Goal: Transaction & Acquisition: Purchase product/service

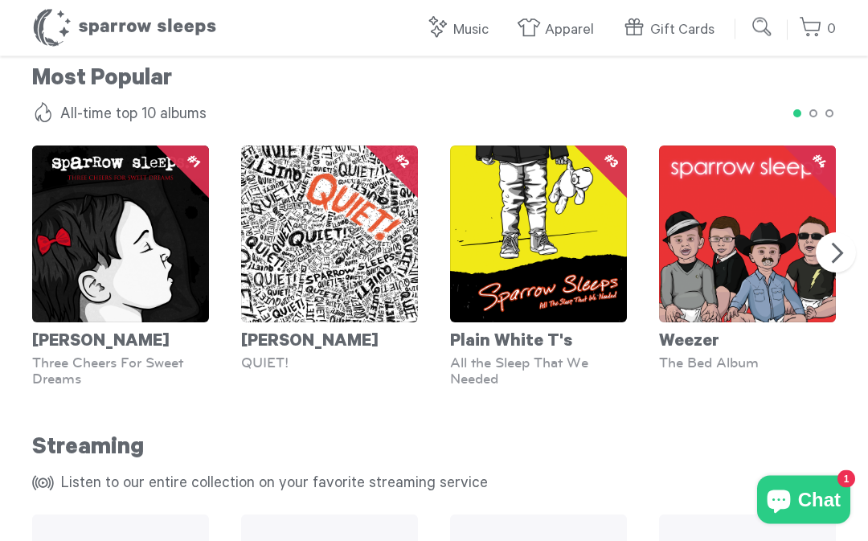
scroll to position [1441, 0]
click at [793, 314] on img at bounding box center [747, 234] width 177 height 177
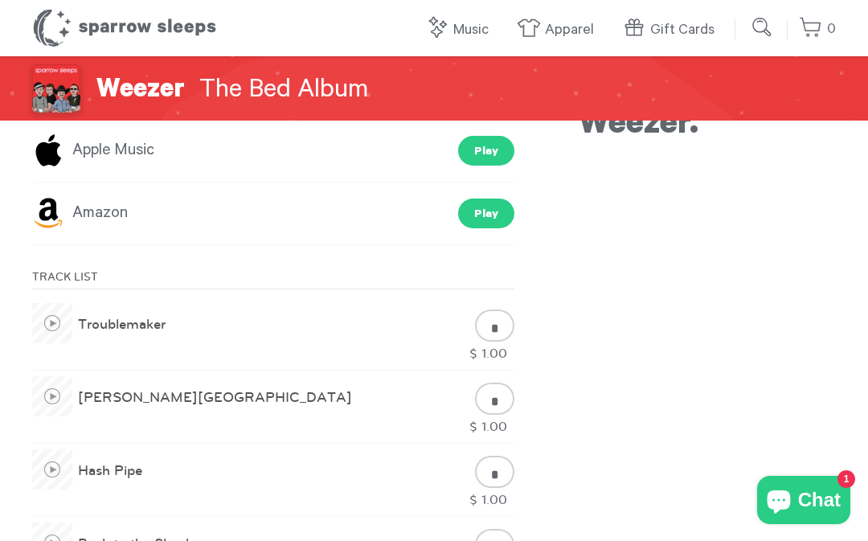
scroll to position [430, 0]
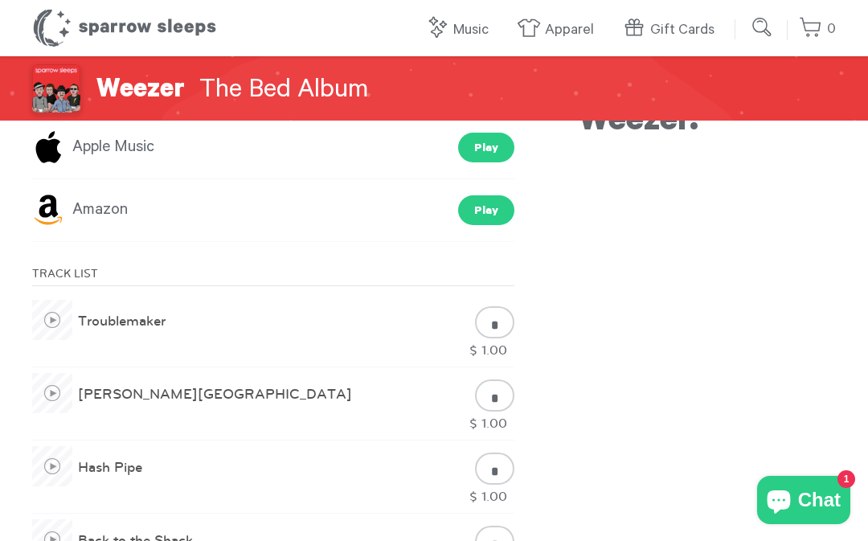
click at [810, 512] on span "Chat" at bounding box center [819, 500] width 43 height 24
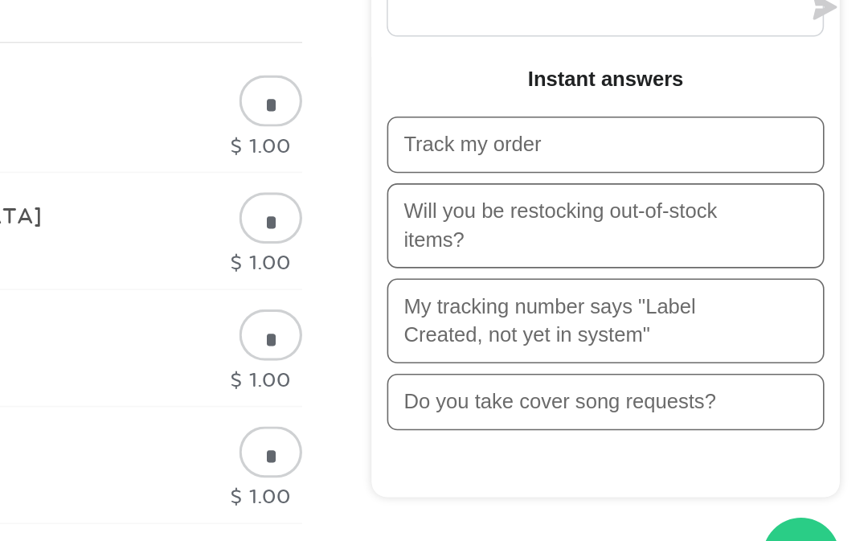
click at [814, 492] on icon "Chat window" at bounding box center [826, 504] width 25 height 25
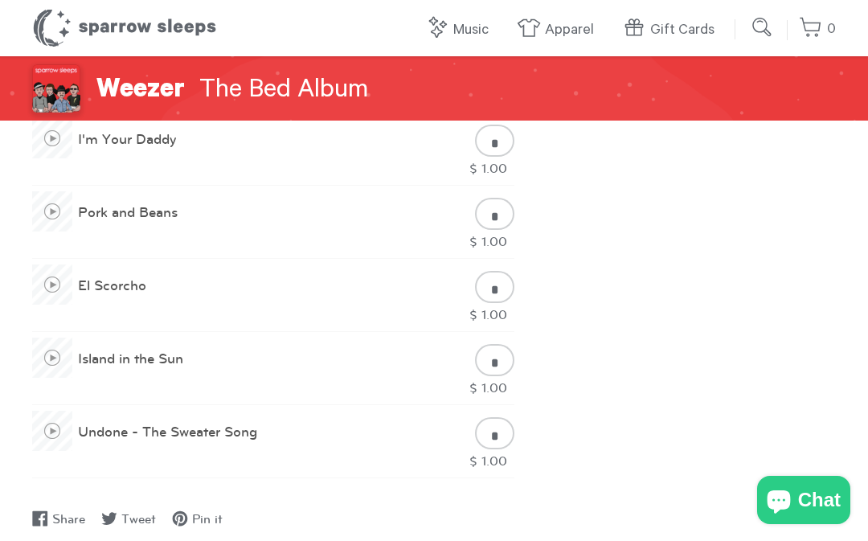
scroll to position [989, 0]
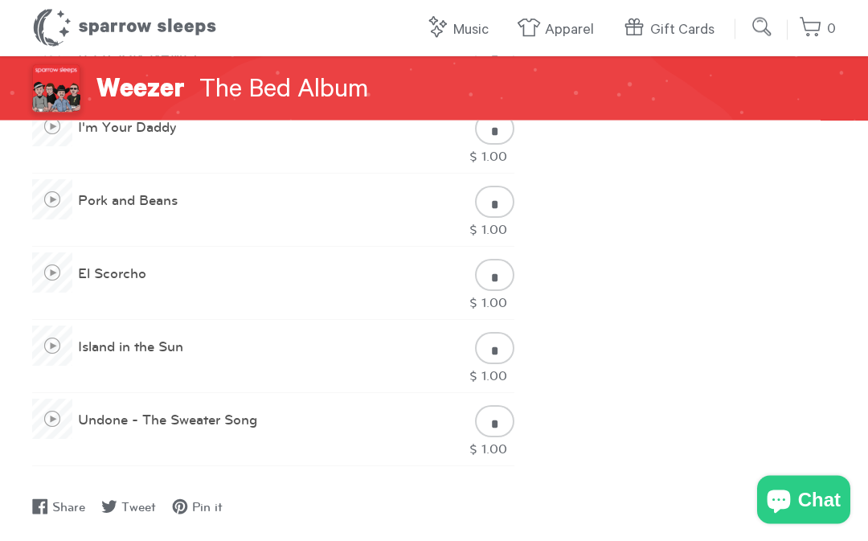
click at [495, 427] on input "*" at bounding box center [494, 422] width 39 height 32
click at [497, 431] on input "*" at bounding box center [494, 421] width 39 height 32
click at [490, 435] on input "*" at bounding box center [494, 421] width 39 height 32
click at [494, 429] on input "*" at bounding box center [494, 421] width 39 height 32
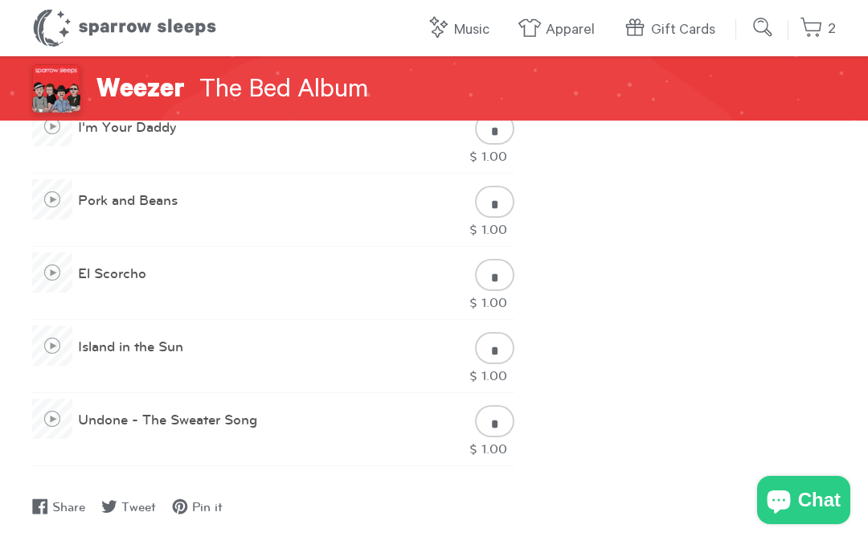
type input "*"
click at [863, 475] on div "**********" at bounding box center [434, 47] width 868 height 1960
click at [60, 424] on span at bounding box center [52, 419] width 40 height 40
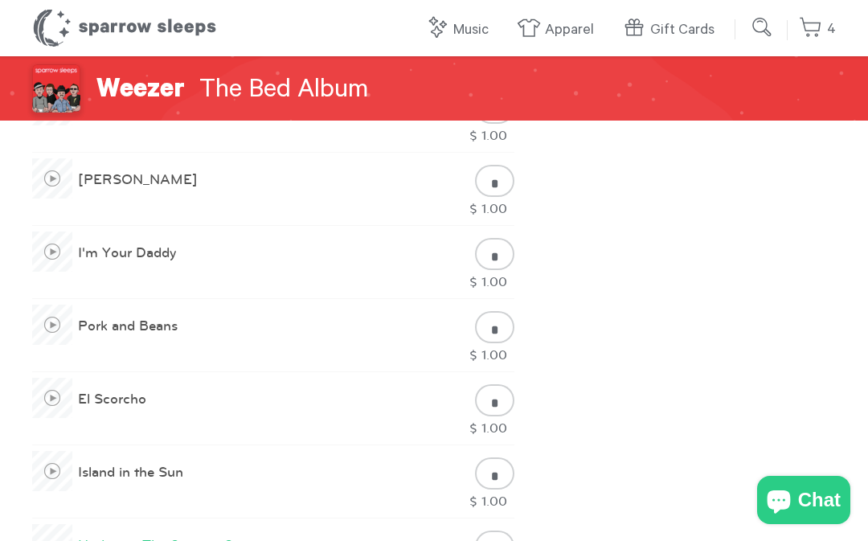
scroll to position [870, 0]
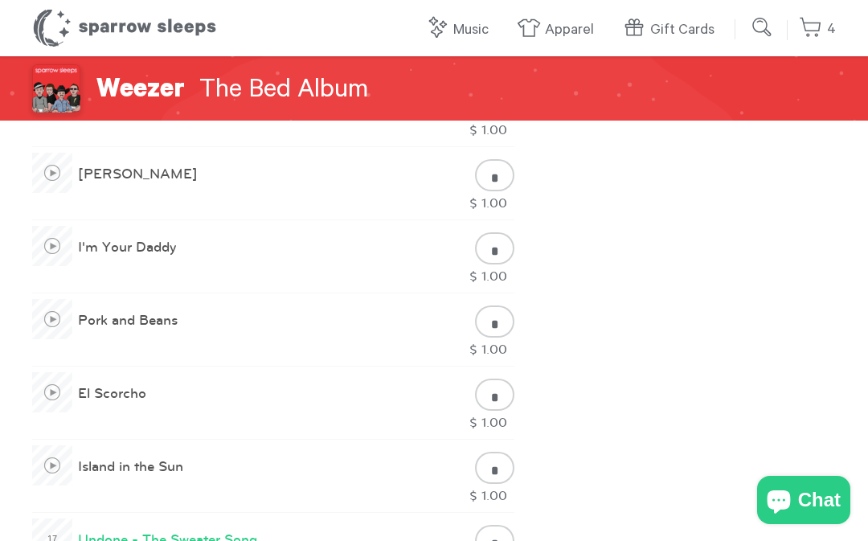
click at [55, 476] on span at bounding box center [52, 465] width 40 height 40
click at [64, 409] on span at bounding box center [52, 392] width 40 height 40
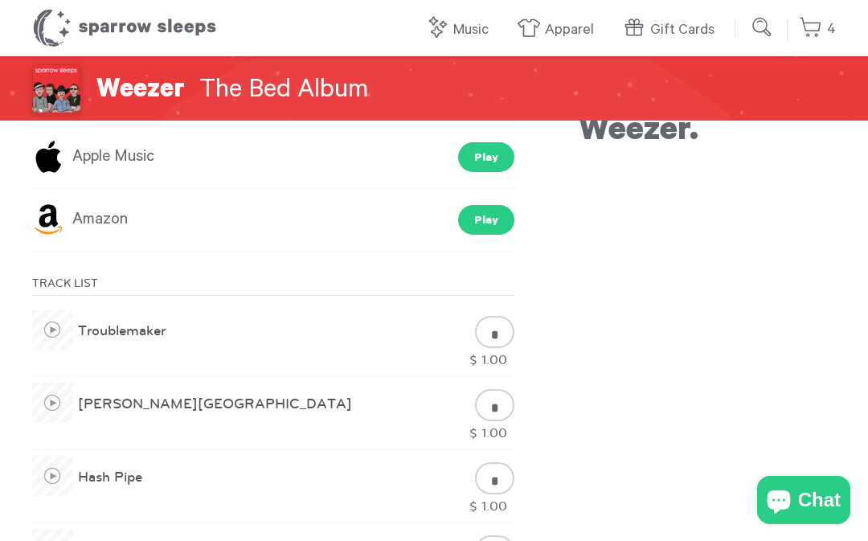
scroll to position [417, 0]
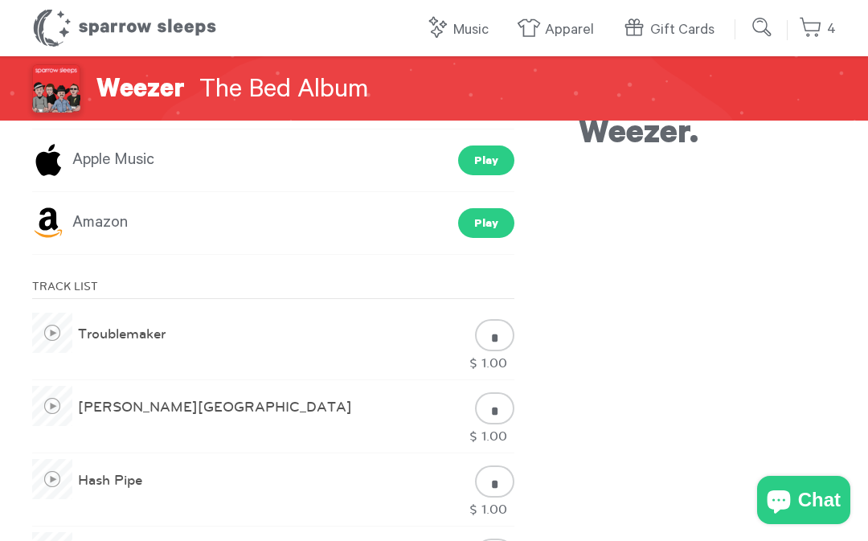
click at [51, 492] on span at bounding box center [52, 479] width 40 height 40
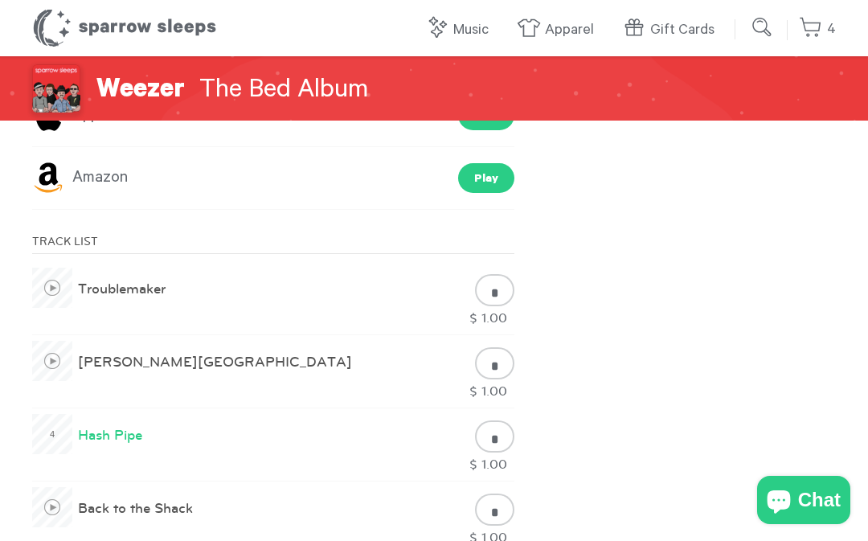
scroll to position [466, 0]
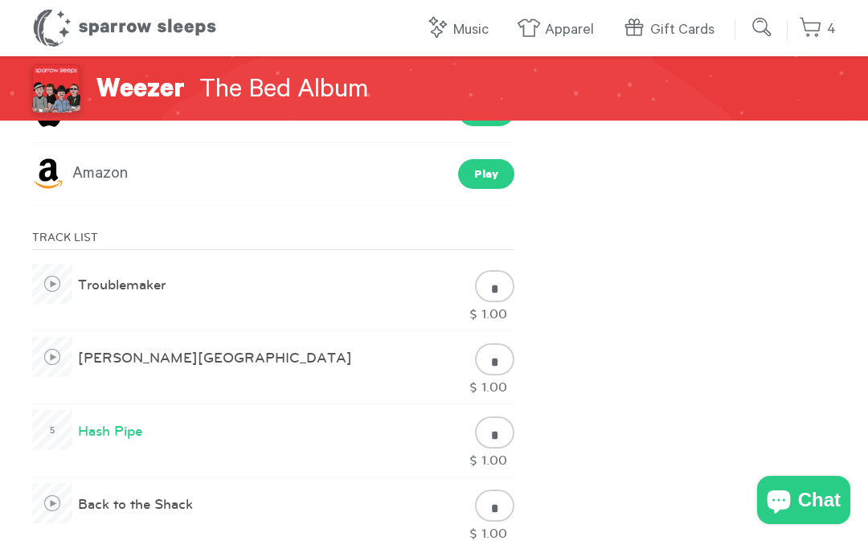
click at [53, 506] on span at bounding box center [52, 503] width 40 height 40
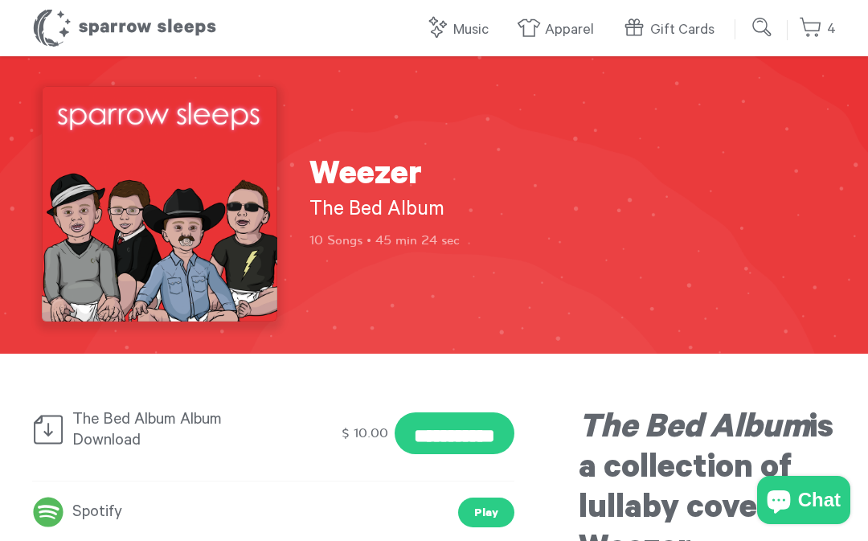
scroll to position [0, 0]
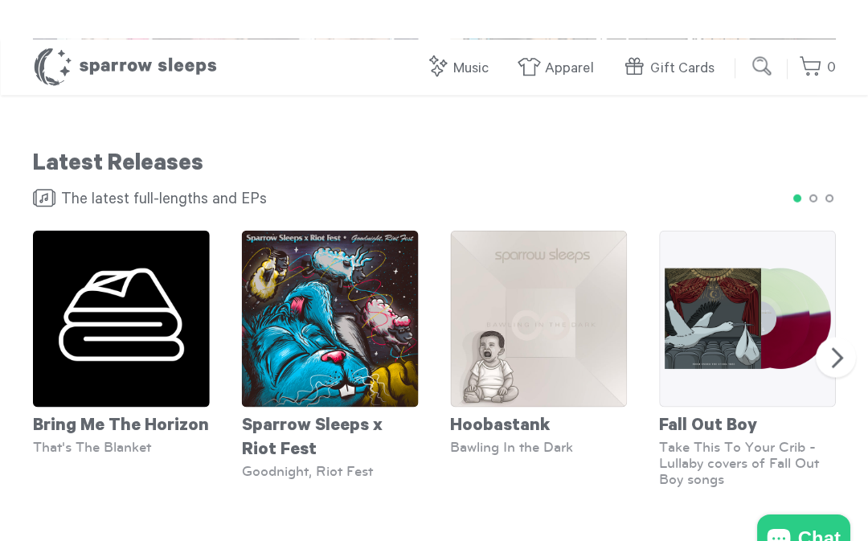
scroll to position [926, 0]
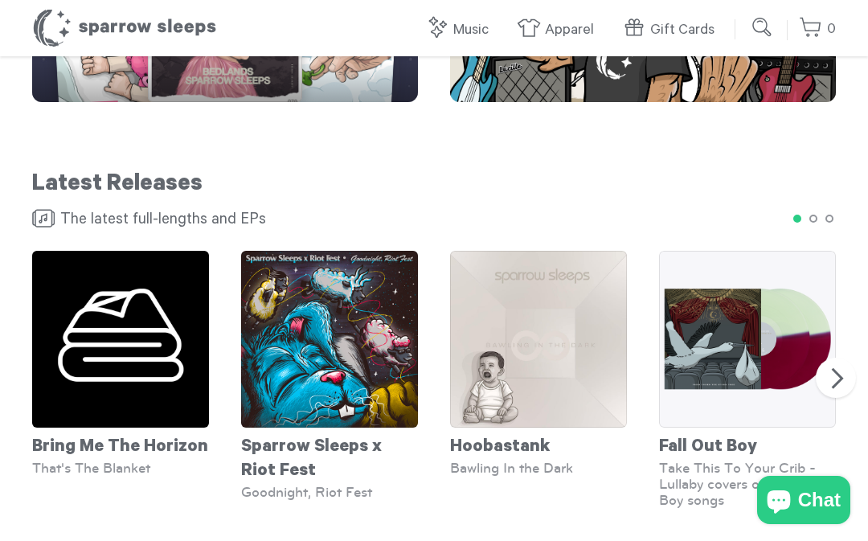
click at [773, 38] on input "submit" at bounding box center [763, 27] width 32 height 32
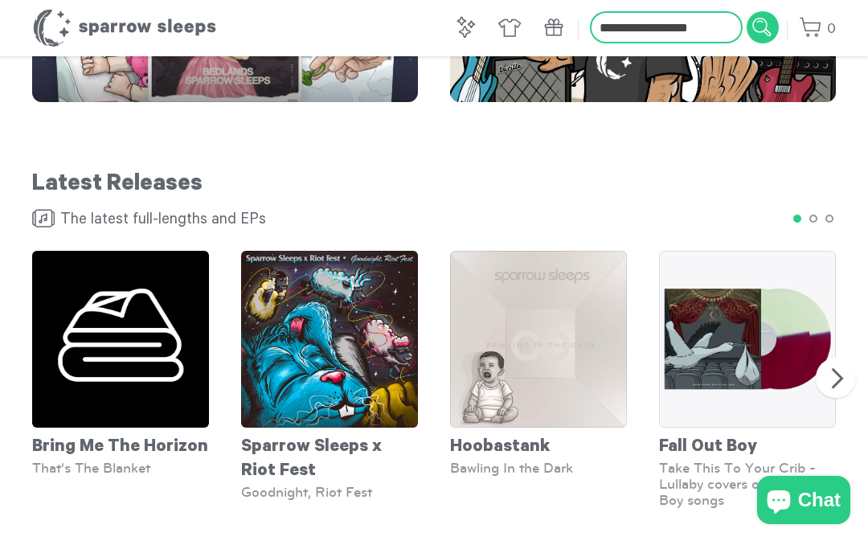
type input "**********"
click at [763, 27] on input "submit" at bounding box center [763, 27] width 32 height 32
